Goal: Navigation & Orientation: Find specific page/section

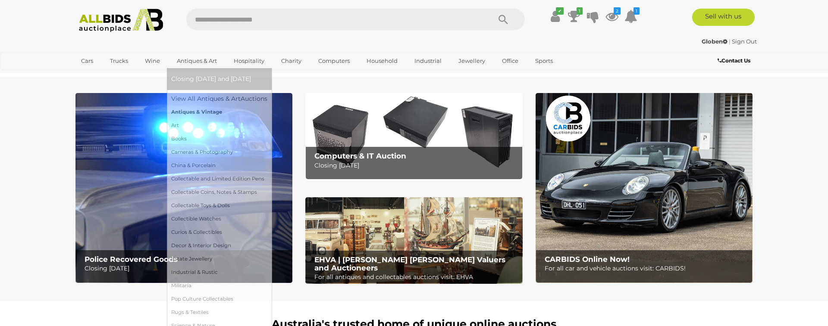
click at [206, 110] on link "Antiques & Vintage" at bounding box center [219, 112] width 96 height 13
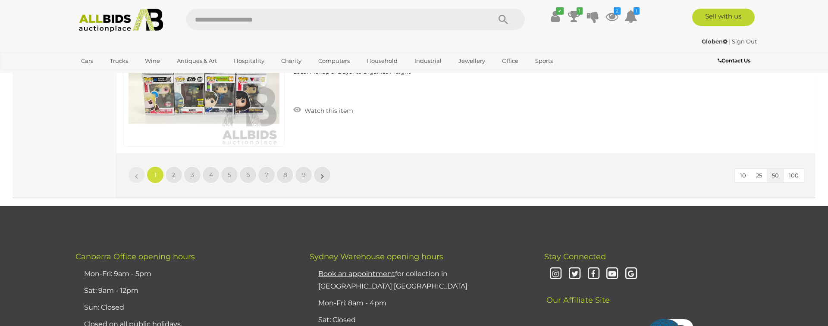
scroll to position [8307, 0]
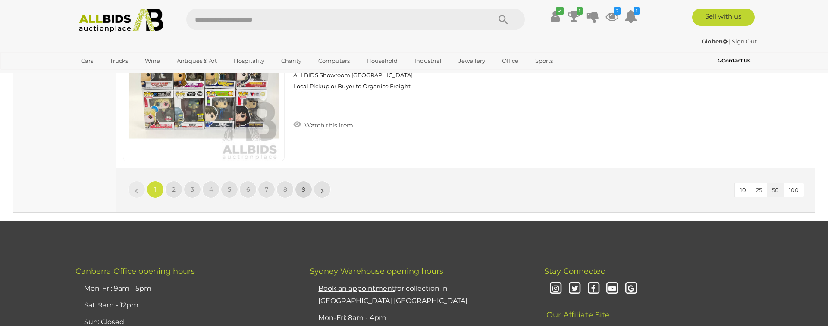
click at [302, 191] on span "9" at bounding box center [304, 190] width 4 height 8
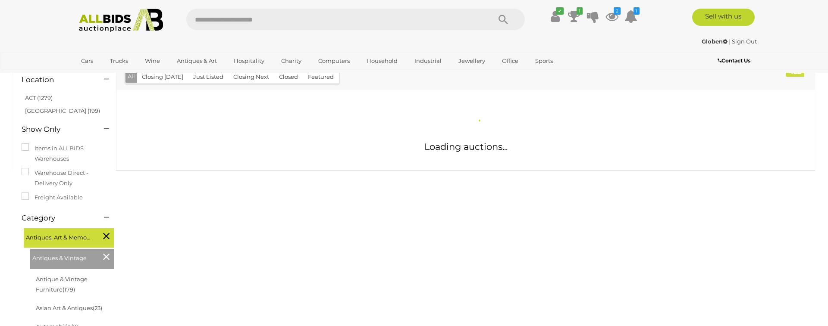
scroll to position [84, 0]
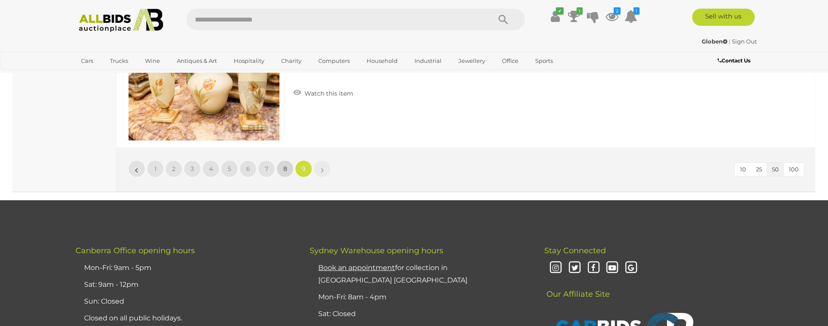
click at [284, 171] on span "8" at bounding box center [285, 169] width 4 height 8
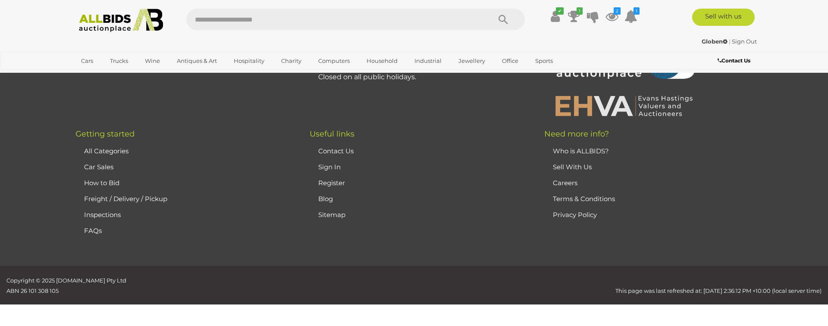
scroll to position [91, 0]
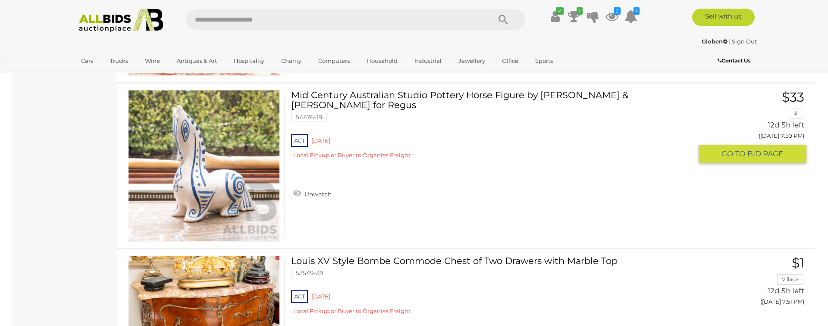
scroll to position [2253, 0]
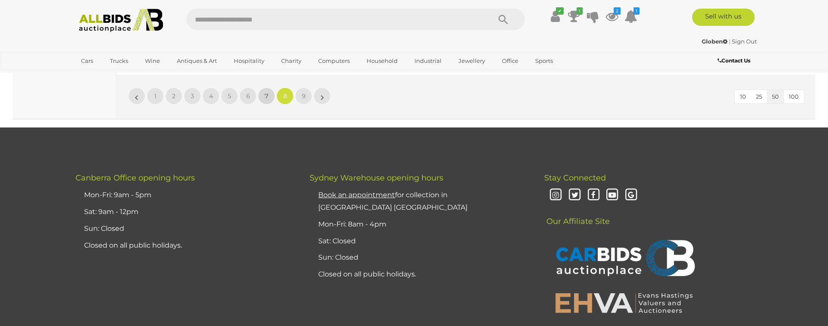
click at [264, 96] on link "7" at bounding box center [266, 96] width 17 height 17
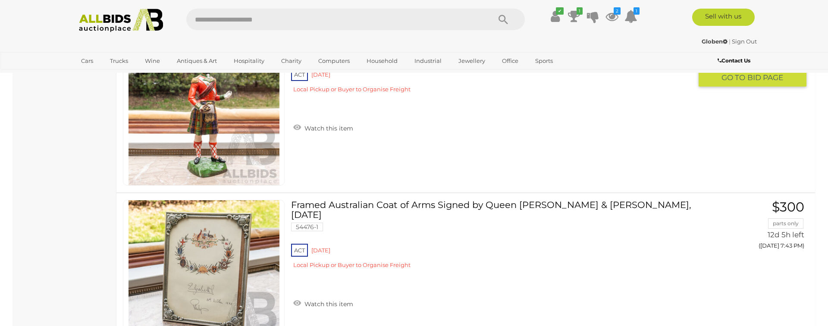
scroll to position [7625, 0]
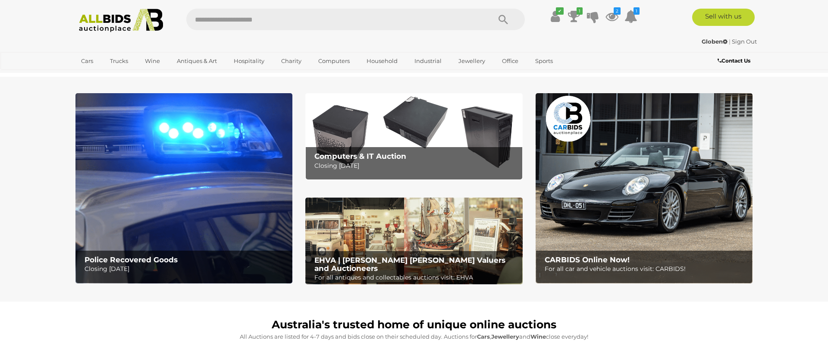
click at [619, 163] on img at bounding box center [643, 188] width 217 height 190
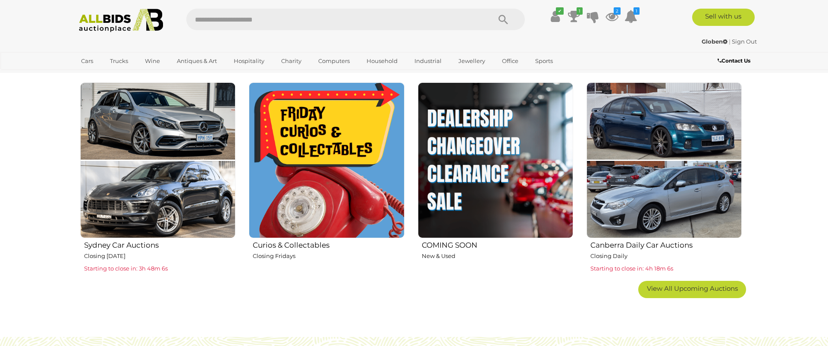
scroll to position [523, 0]
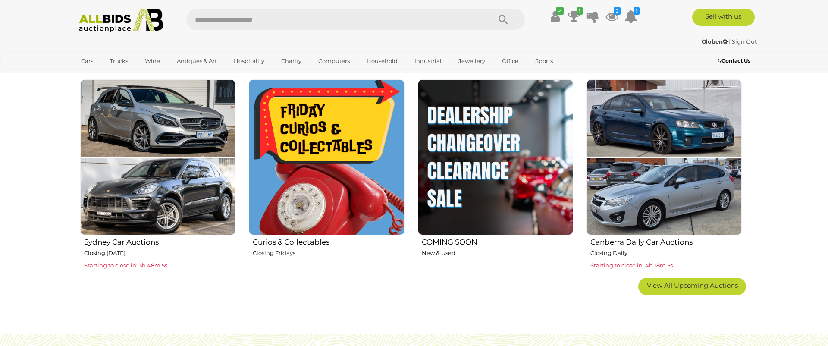
click at [154, 208] on img at bounding box center [157, 156] width 155 height 155
